Goal: Navigation & Orientation: Find specific page/section

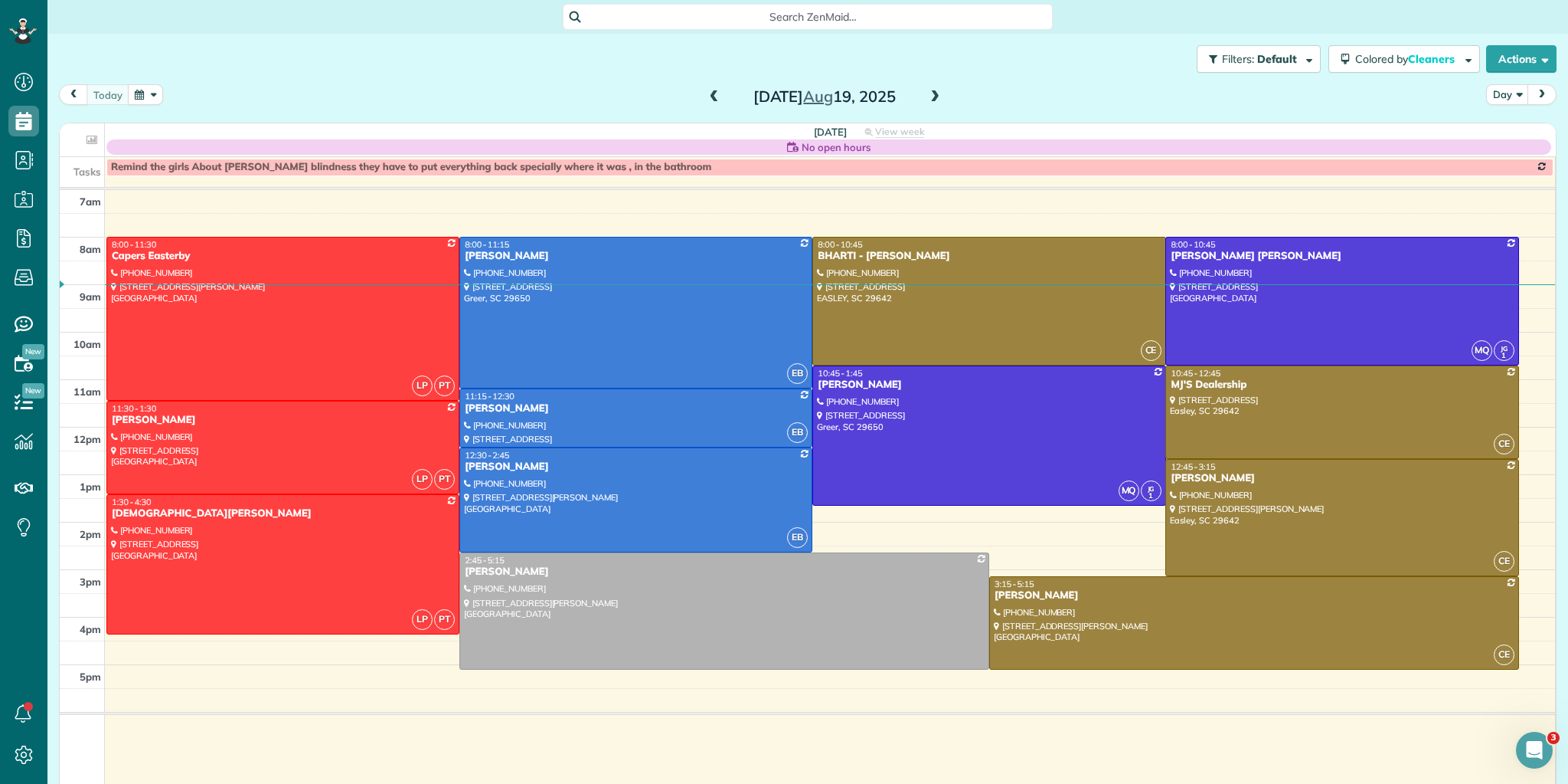
scroll to position [7, 7]
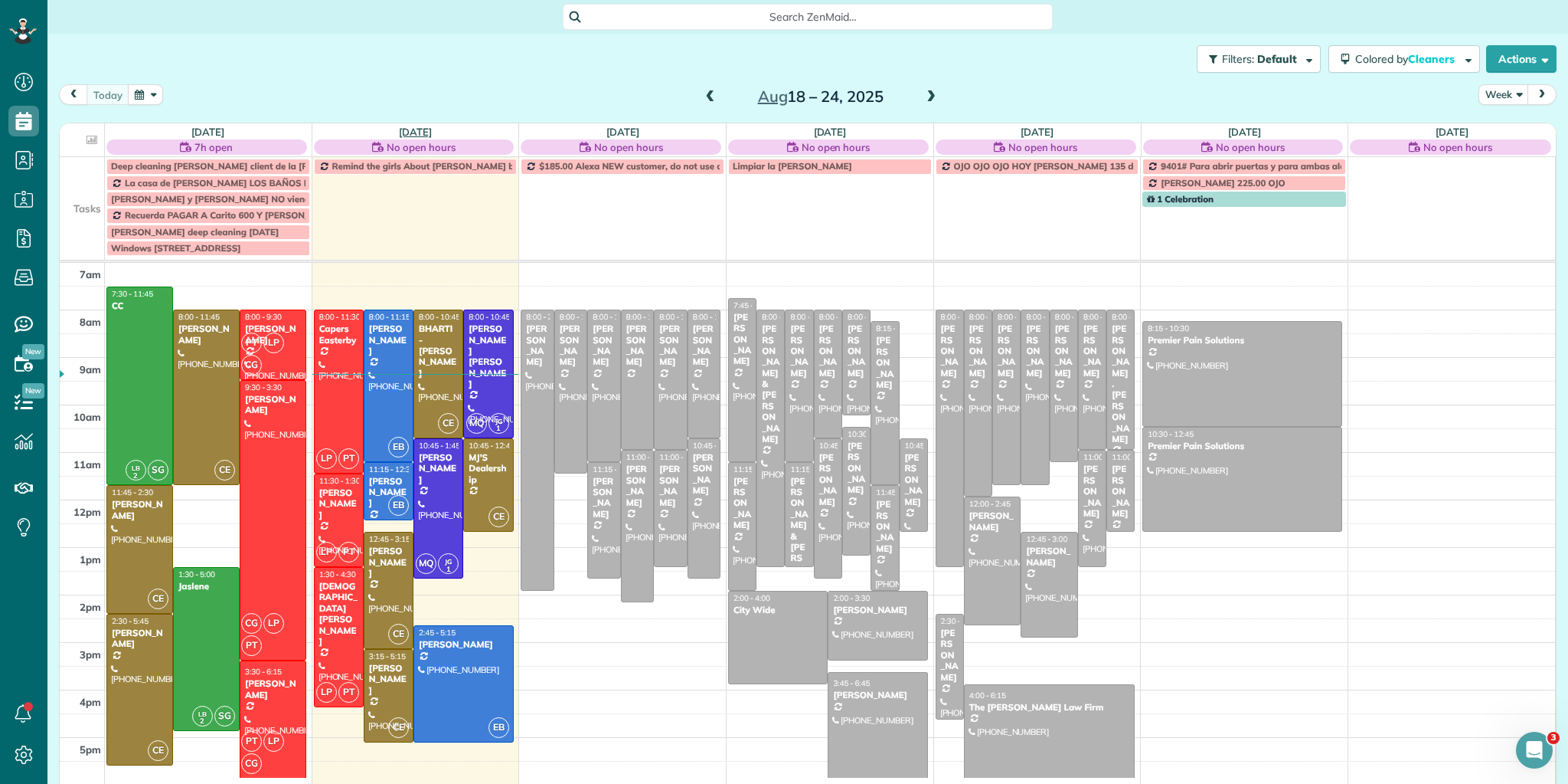
click at [405, 128] on link "[DATE]" at bounding box center [415, 131] width 33 height 13
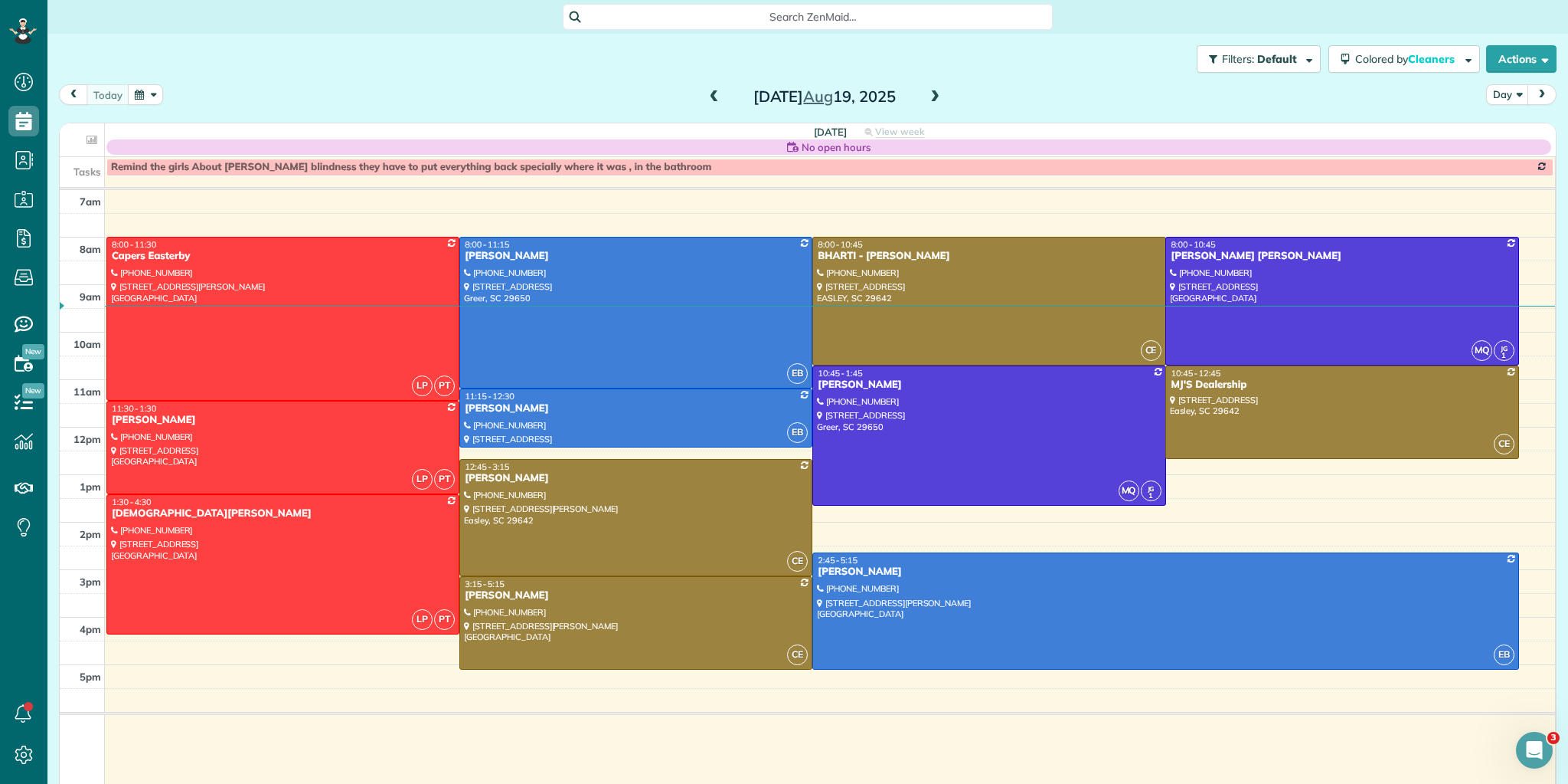
click at [710, 97] on span at bounding box center [714, 97] width 17 height 14
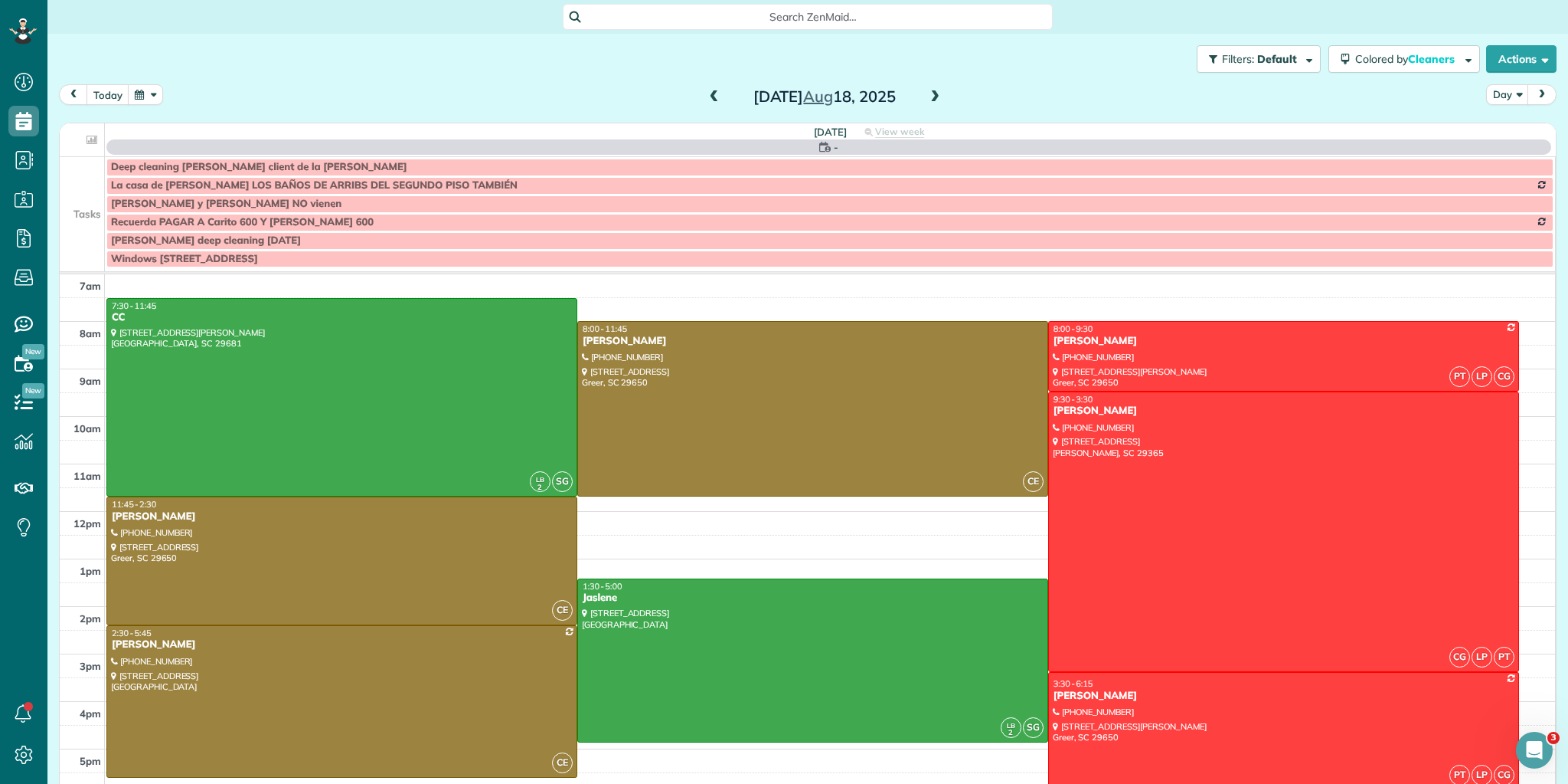
click at [710, 97] on span at bounding box center [714, 97] width 17 height 14
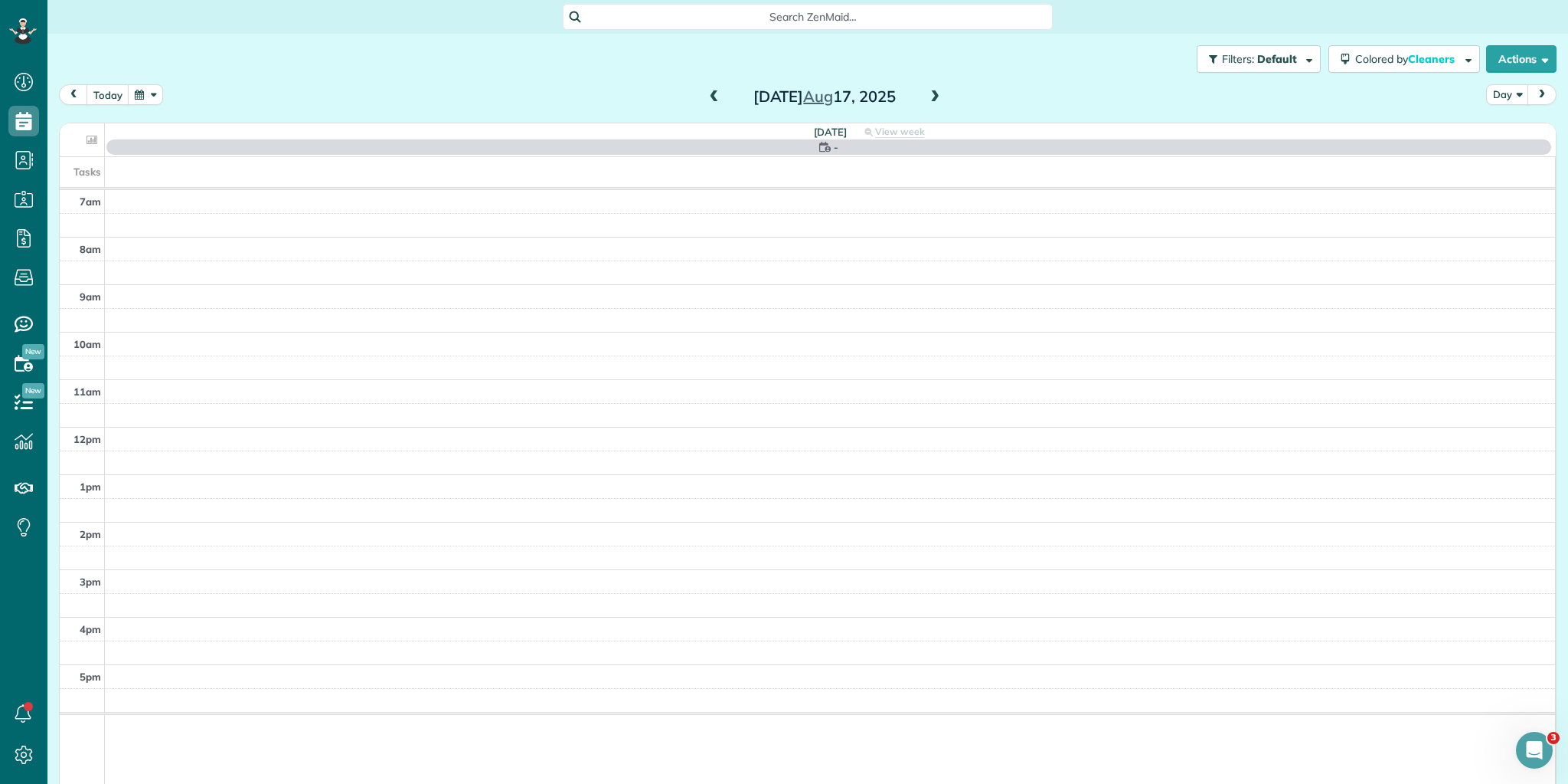
click at [710, 97] on span at bounding box center [714, 97] width 17 height 14
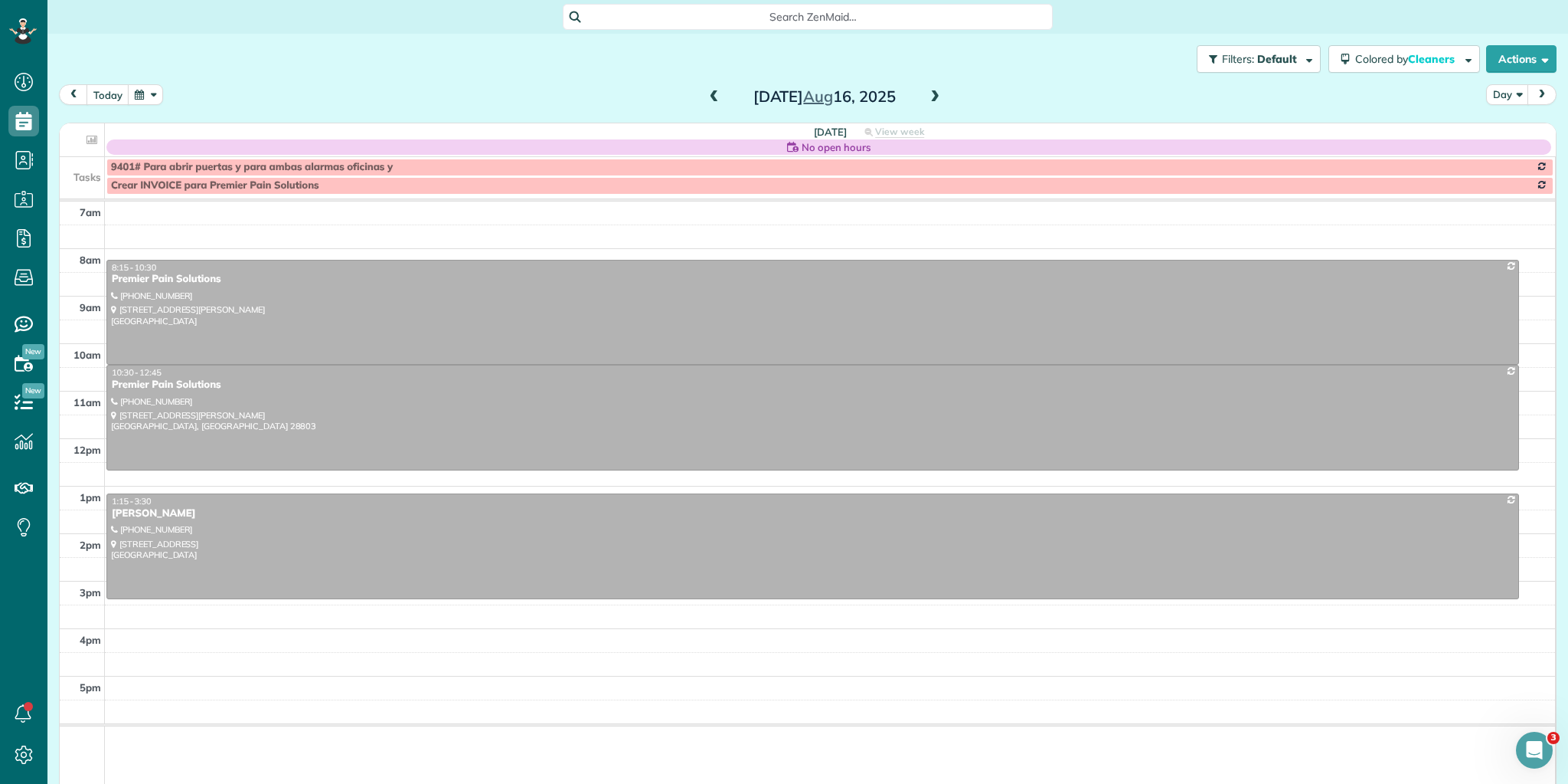
click at [710, 97] on span at bounding box center [714, 97] width 17 height 14
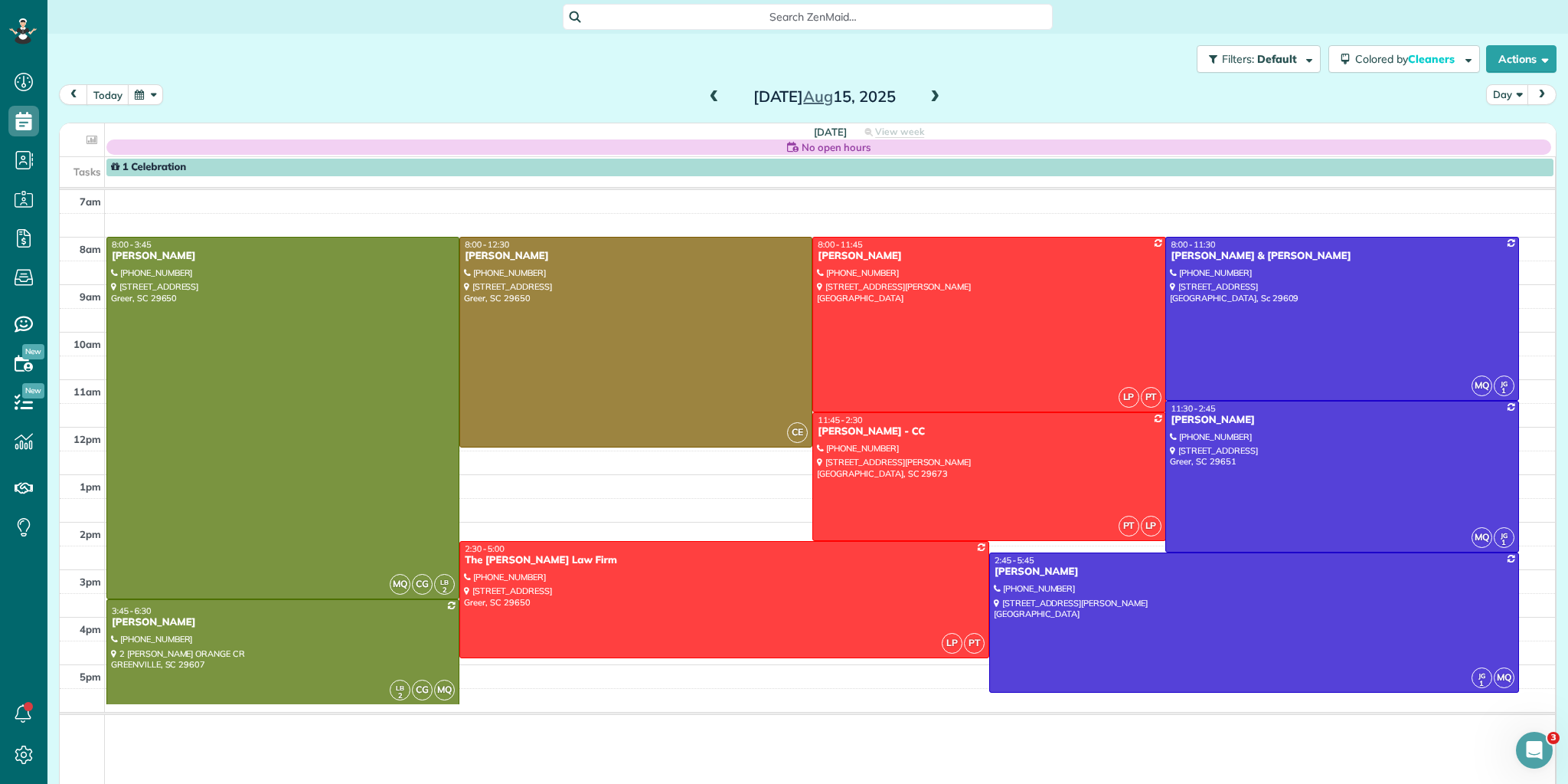
click at [927, 95] on span at bounding box center [935, 97] width 17 height 14
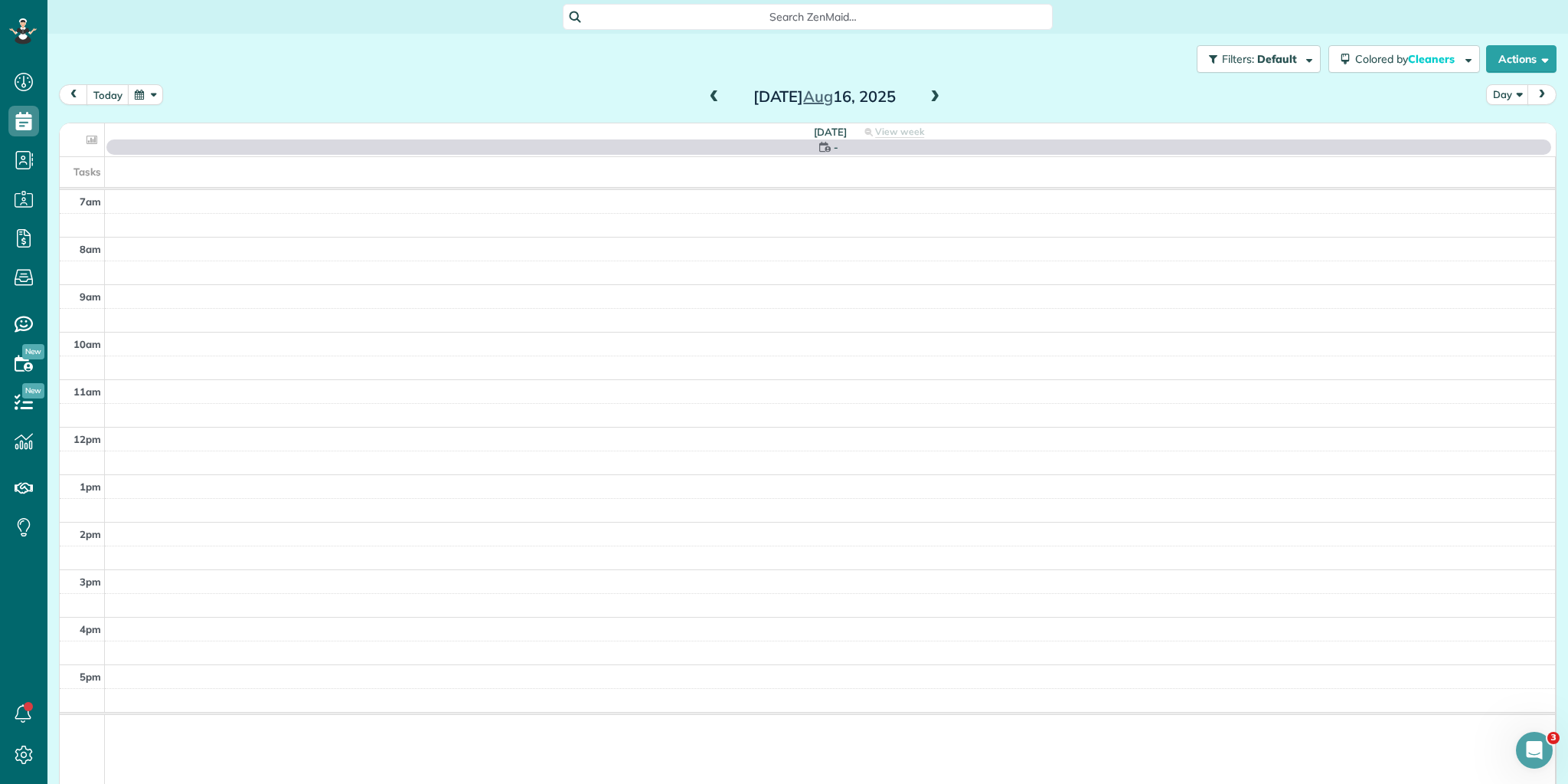
click at [927, 95] on span at bounding box center [935, 97] width 17 height 14
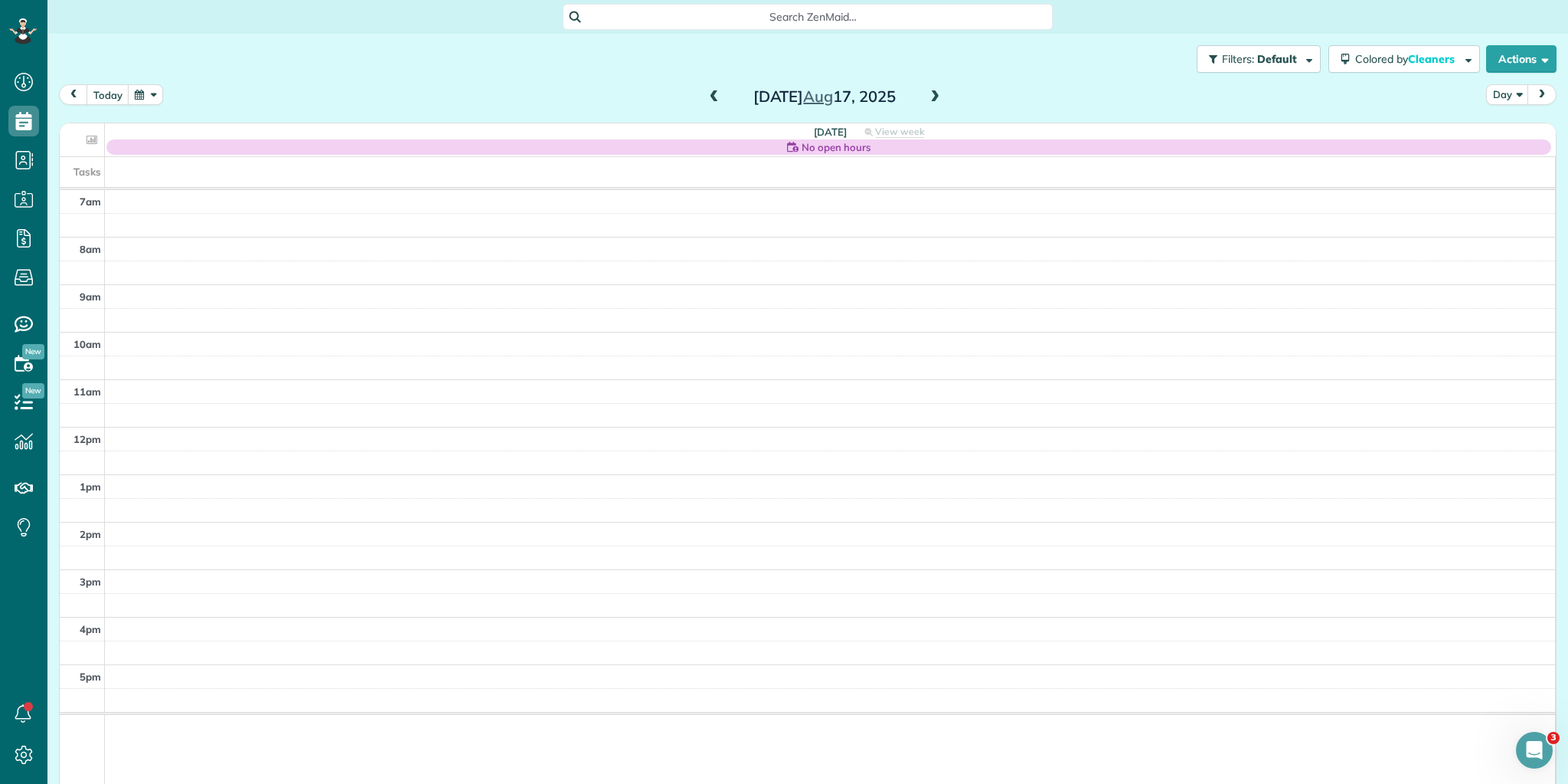
click at [927, 95] on span at bounding box center [935, 97] width 17 height 14
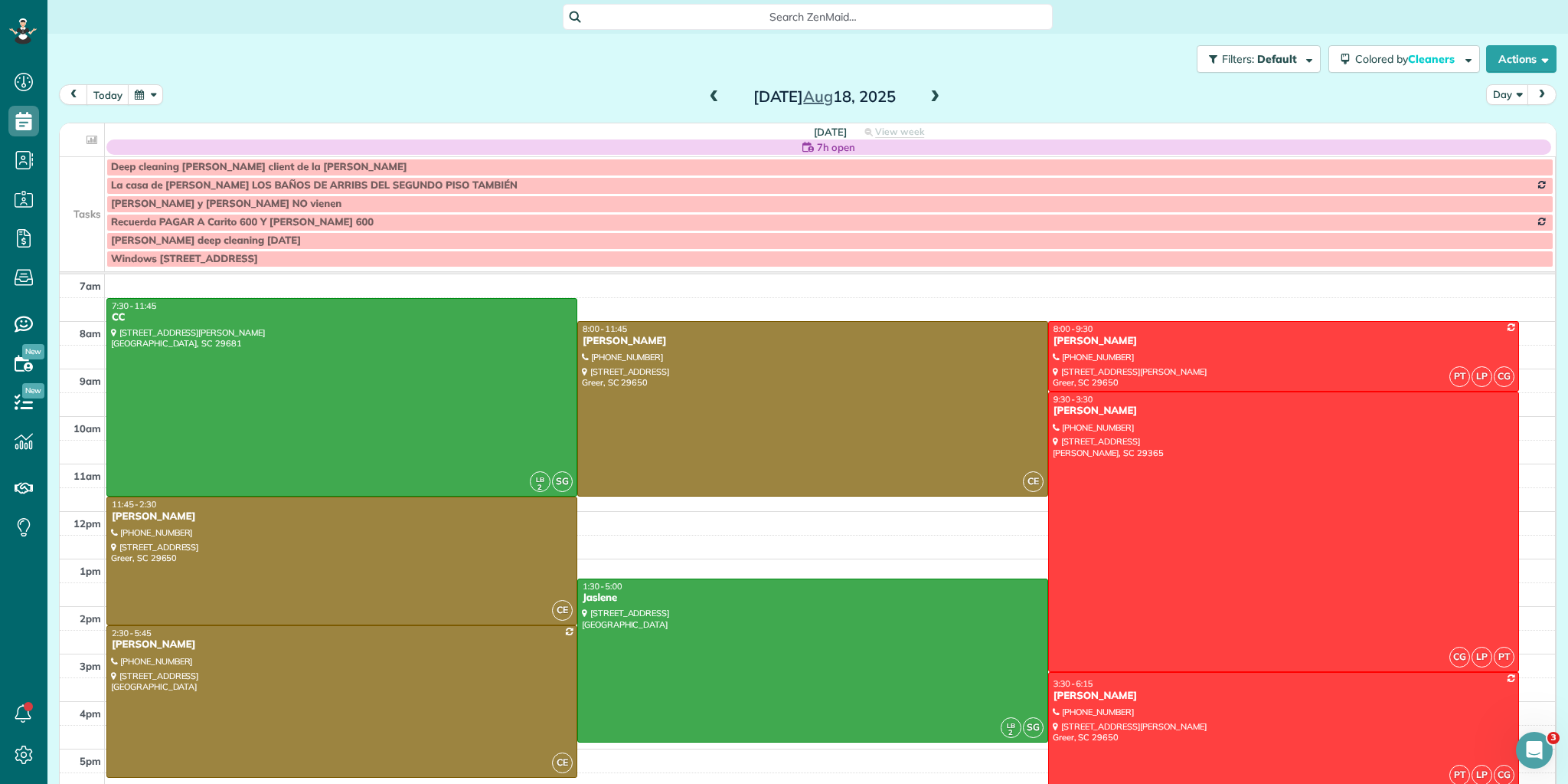
scroll to position [20, 0]
